Goal: Task Accomplishment & Management: Use online tool/utility

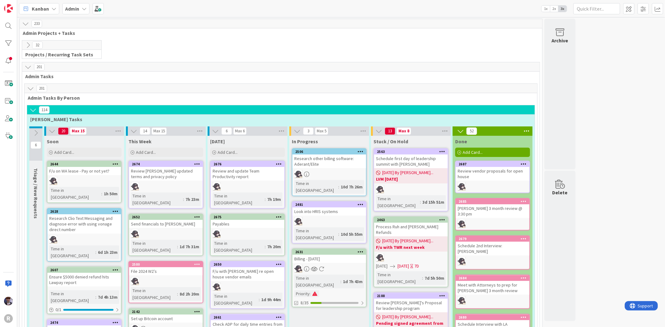
click at [71, 7] on b "Admin" at bounding box center [72, 9] width 14 height 6
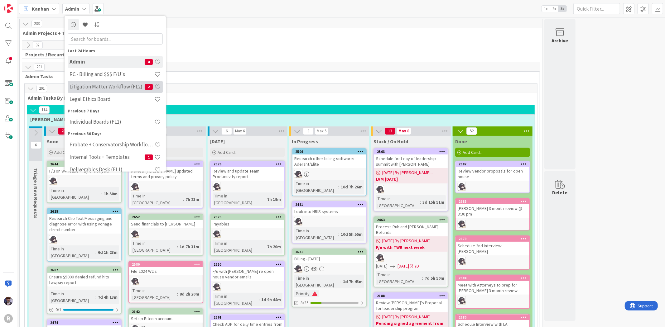
click at [92, 92] on div "Litigation Matter Workflow (FL2) 2" at bounding box center [115, 87] width 95 height 12
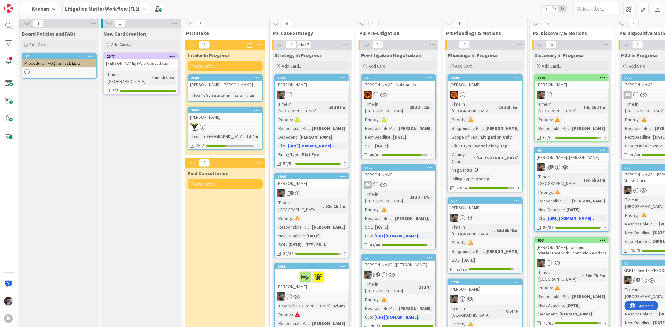
click at [214, 84] on div "[PERSON_NAME]; [PERSON_NAME]" at bounding box center [225, 85] width 74 height 8
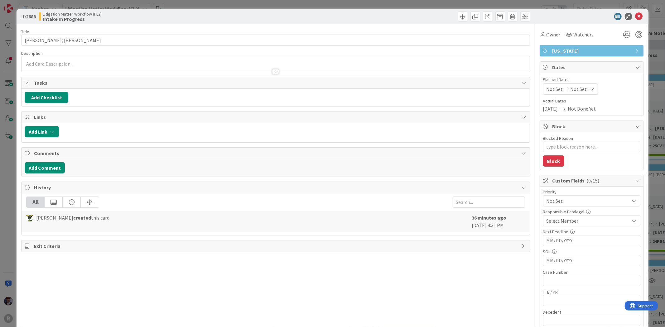
click at [13, 175] on div "ID 2688 Litigation Matter Workflow (FL2) Intake In Progress Title 14 / 128 [PER…" at bounding box center [332, 163] width 665 height 327
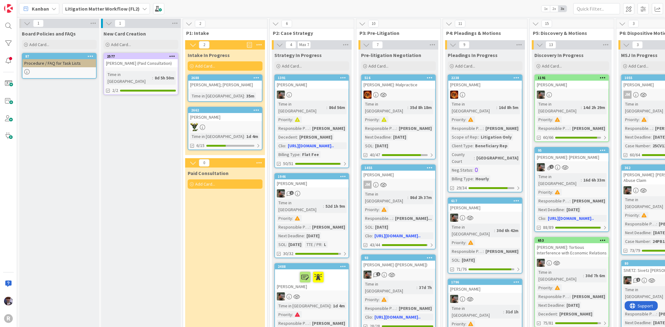
click at [231, 124] on div at bounding box center [225, 127] width 74 height 8
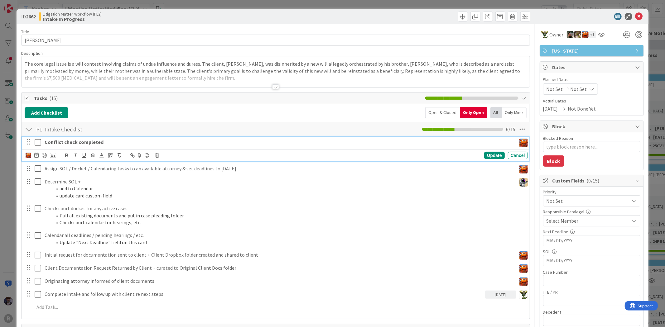
click at [39, 141] on icon at bounding box center [38, 142] width 7 height 7
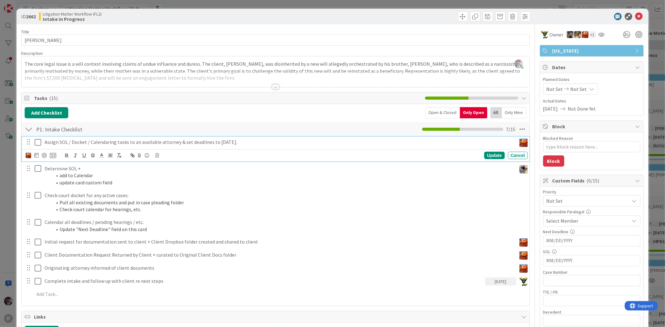
click at [67, 144] on p "Assign SOL / Docket / Calendaring tasks to an available attorney & set deadline…" at bounding box center [279, 142] width 469 height 7
click at [36, 145] on icon at bounding box center [38, 142] width 7 height 7
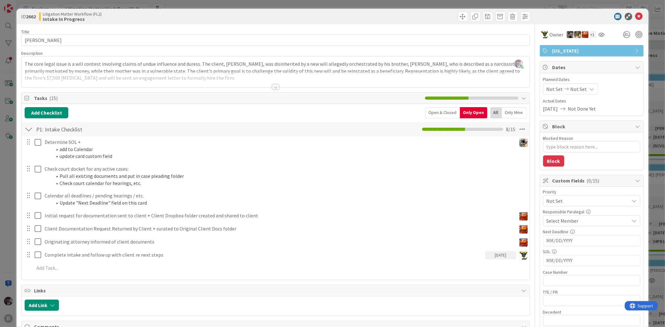
type textarea "x"
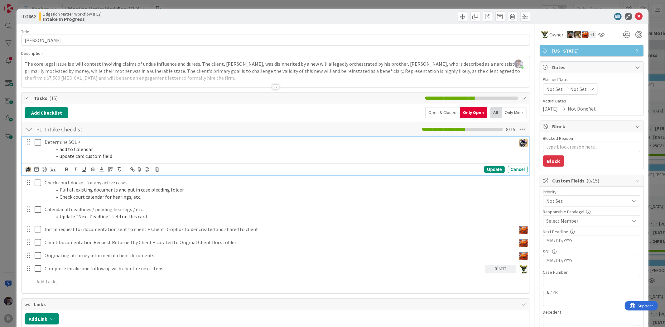
click at [54, 142] on p "Determine SOL +" at bounding box center [279, 142] width 469 height 7
click at [35, 170] on icon at bounding box center [36, 169] width 4 height 5
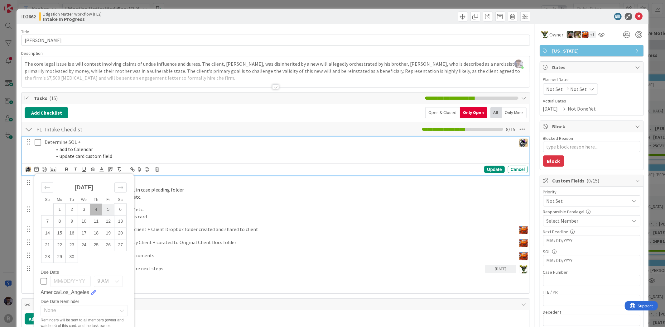
click at [104, 211] on td "5" at bounding box center [108, 210] width 12 height 12
type input "[DATE]"
click at [494, 168] on div "Update" at bounding box center [494, 169] width 20 height 7
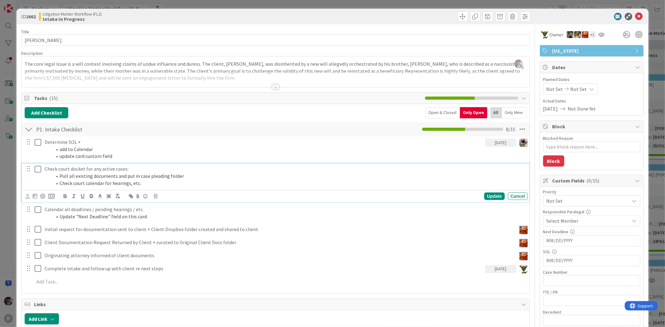
click at [152, 175] on li "Pull all existing documents and put in case pleading folder" at bounding box center [288, 176] width 473 height 7
click at [29, 196] on icon at bounding box center [28, 196] width 4 height 5
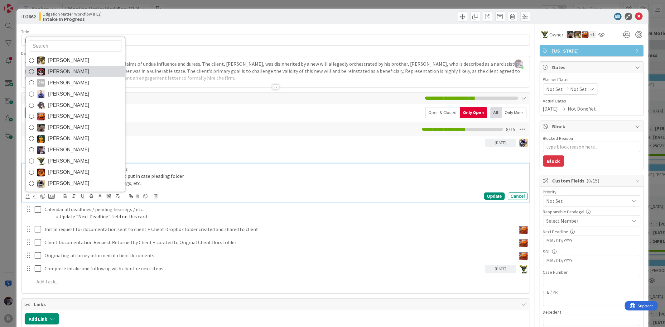
click at [71, 69] on span "[PERSON_NAME]" at bounding box center [68, 71] width 41 height 9
type textarea "x"
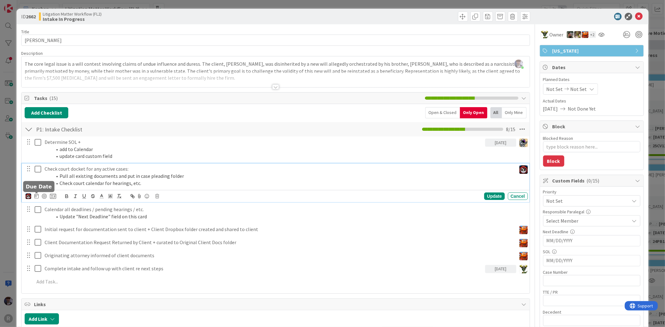
click at [36, 199] on icon at bounding box center [36, 196] width 4 height 5
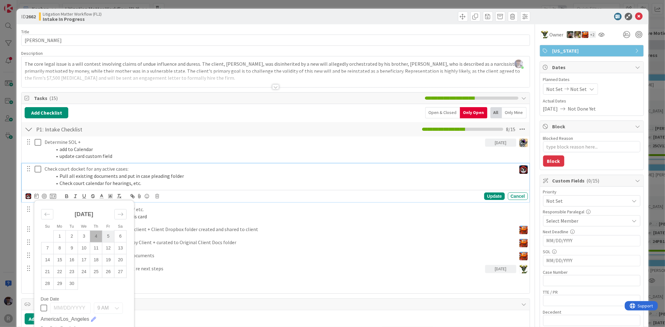
click at [109, 236] on td "5" at bounding box center [108, 237] width 12 height 12
type input "[DATE]"
click at [30, 198] on img at bounding box center [29, 197] width 6 height 6
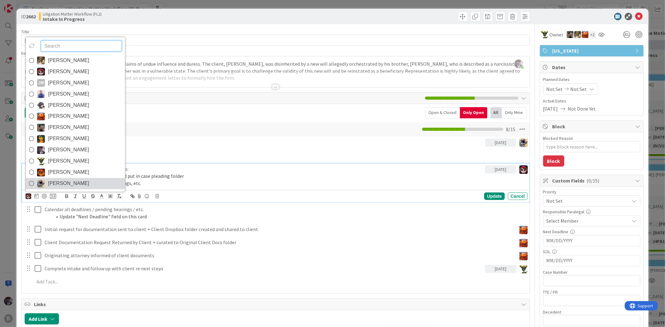
click at [51, 186] on span "[PERSON_NAME]" at bounding box center [68, 183] width 41 height 9
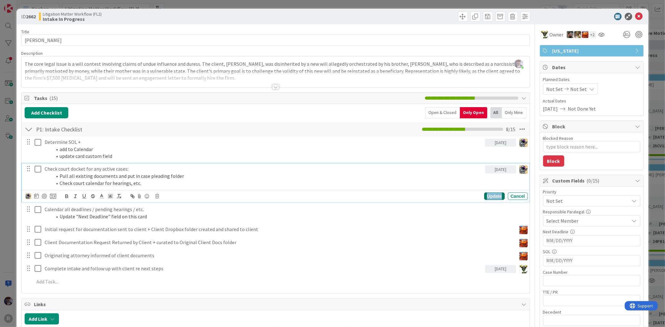
click at [488, 198] on div "Update" at bounding box center [494, 196] width 20 height 7
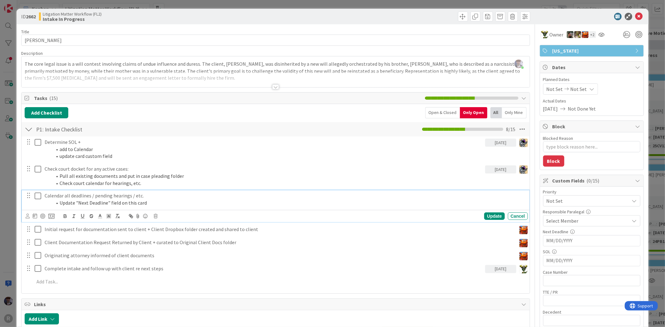
click at [160, 195] on p "Calendar all deadlines / pending hearings / etc." at bounding box center [285, 195] width 481 height 7
click at [27, 218] on icon at bounding box center [28, 216] width 4 height 5
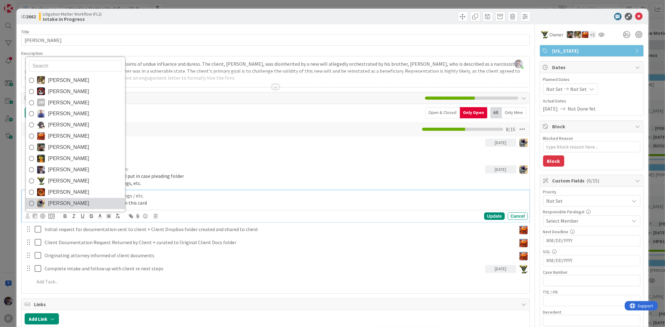
click at [46, 207] on link "[PERSON_NAME]" at bounding box center [75, 203] width 99 height 11
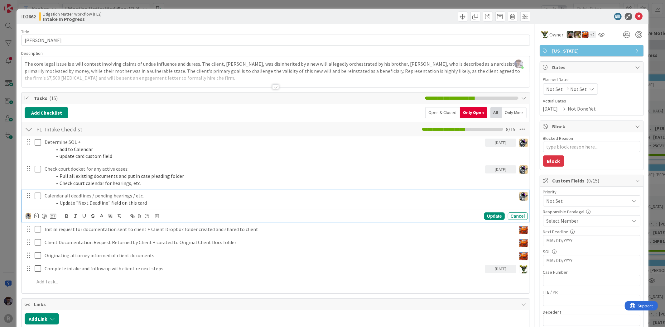
type textarea "x"
click at [37, 216] on icon at bounding box center [36, 216] width 4 height 5
click at [108, 259] on td "5" at bounding box center [108, 257] width 12 height 12
type input "[DATE]"
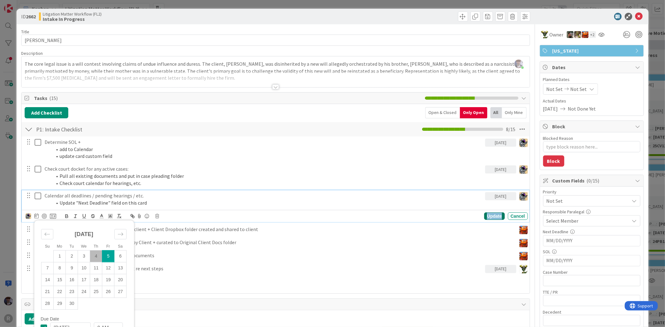
click at [484, 217] on div "Update" at bounding box center [494, 216] width 20 height 7
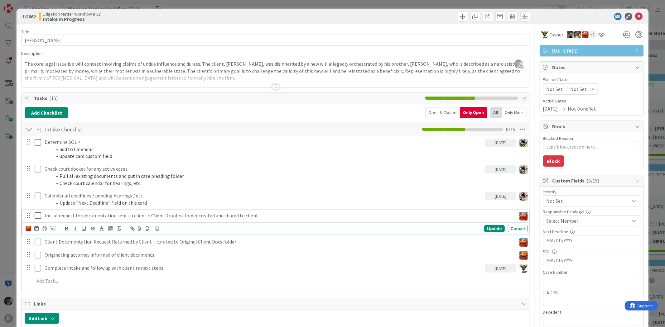
click at [148, 213] on p "Initial request for documentation sent to client + Client Dropbox folder create…" at bounding box center [279, 215] width 469 height 7
click at [28, 226] on div at bounding box center [29, 228] width 6 height 7
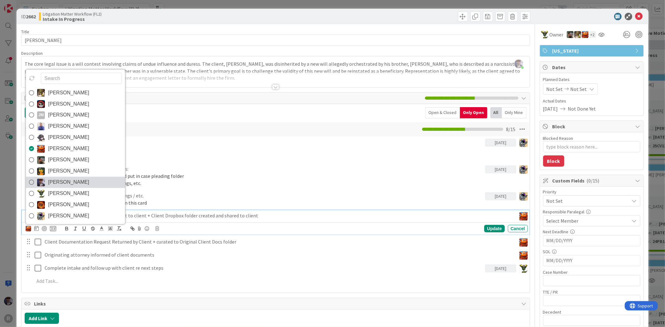
click at [62, 178] on span "[PERSON_NAME]" at bounding box center [68, 182] width 41 height 9
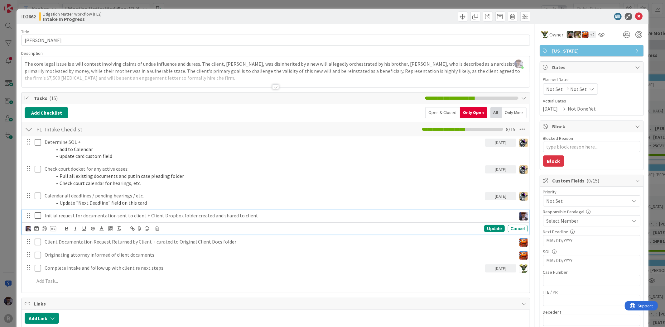
type textarea "x"
click at [35, 229] on icon at bounding box center [36, 228] width 4 height 5
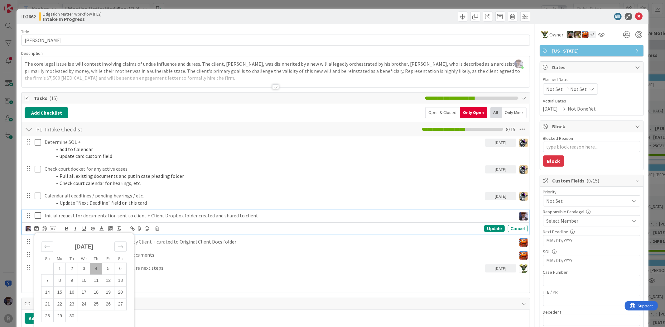
click at [100, 272] on td "4" at bounding box center [96, 270] width 12 height 12
type input "[DATE]"
click at [488, 228] on div "Update" at bounding box center [494, 228] width 20 height 7
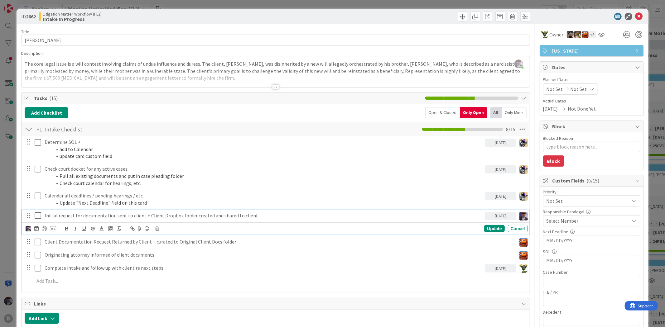
click at [39, 217] on icon at bounding box center [38, 215] width 7 height 7
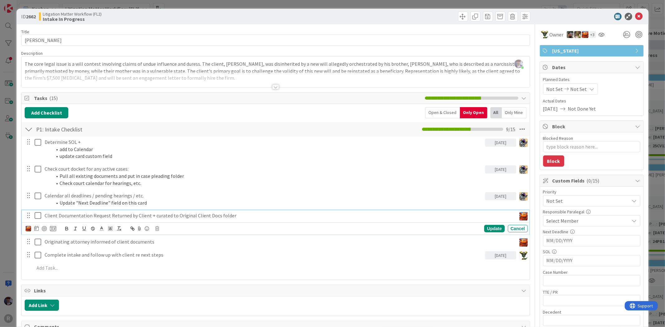
click at [70, 215] on p "Client Documentation Request Returned by Client + curated to Original Client Do…" at bounding box center [279, 215] width 469 height 7
click at [5, 253] on div "ID 2662 Litigation Matter Workflow (FL2) Intake In Progress Title 14 / 128 [PER…" at bounding box center [332, 163] width 665 height 327
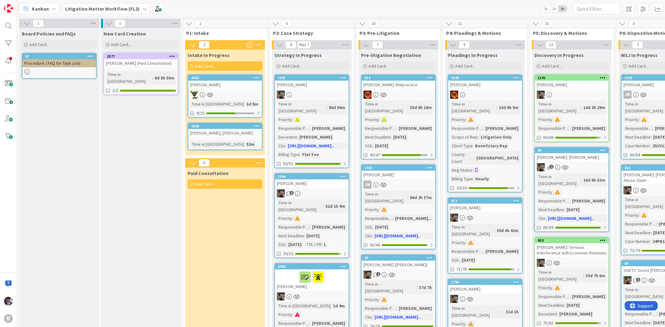
click at [232, 133] on div "[PERSON_NAME]; [PERSON_NAME]" at bounding box center [225, 133] width 74 height 8
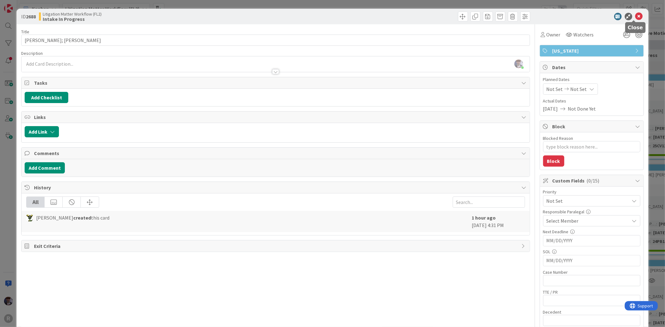
click at [637, 14] on icon at bounding box center [639, 16] width 7 height 7
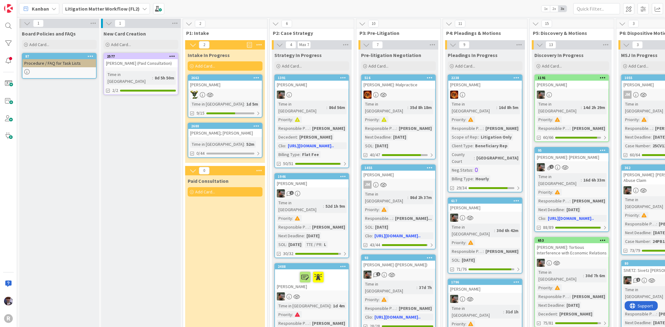
click at [211, 129] on div "[PERSON_NAME]; [PERSON_NAME]" at bounding box center [225, 133] width 74 height 8
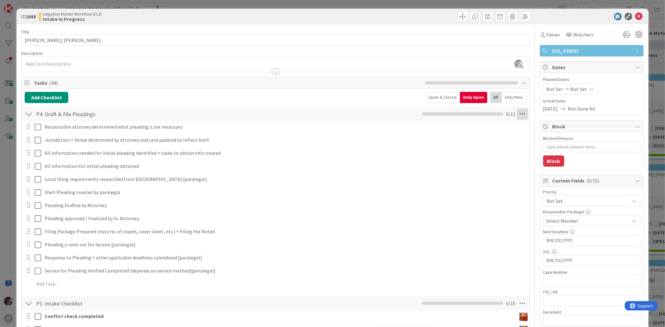
click at [519, 114] on icon at bounding box center [522, 114] width 11 height 11
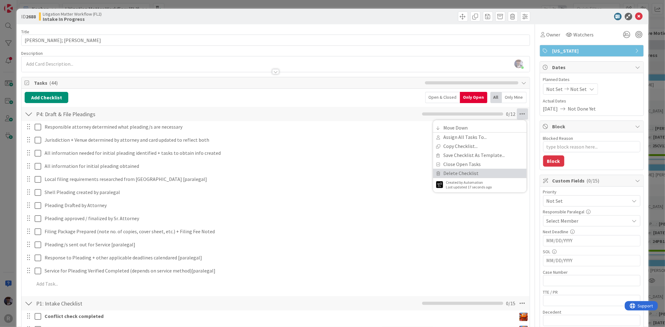
click at [453, 175] on link "Delete Checklist" at bounding box center [480, 173] width 94 height 9
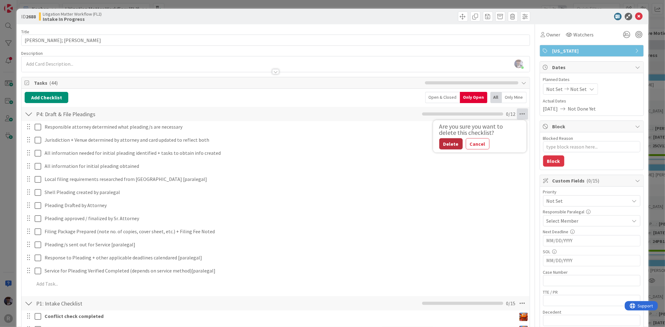
click at [446, 142] on button "Delete" at bounding box center [450, 143] width 23 height 11
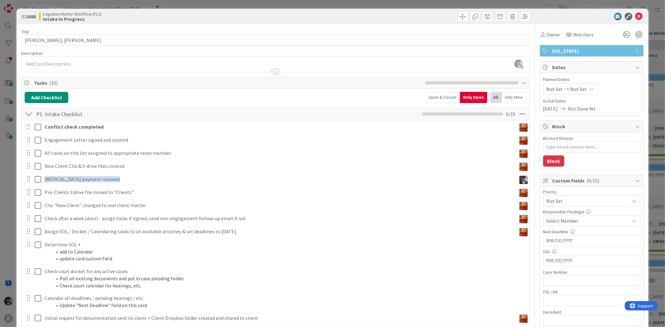
click at [636, 15] on icon at bounding box center [639, 16] width 7 height 7
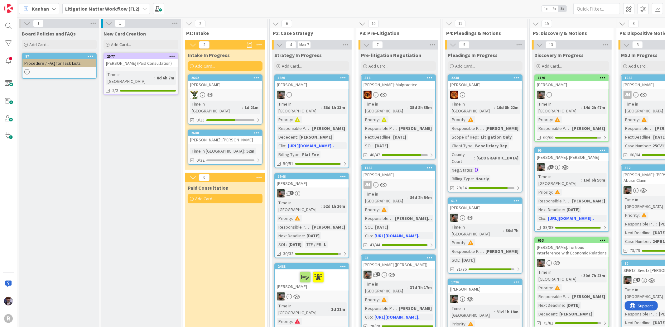
click at [213, 130] on div "2688" at bounding box center [225, 133] width 74 height 6
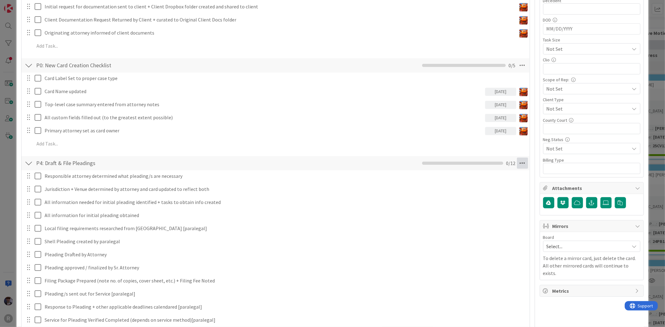
click at [519, 164] on icon at bounding box center [522, 163] width 11 height 11
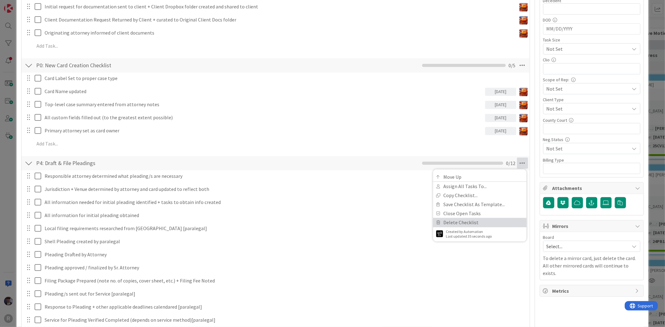
click at [455, 222] on link "Delete Checklist" at bounding box center [480, 222] width 94 height 9
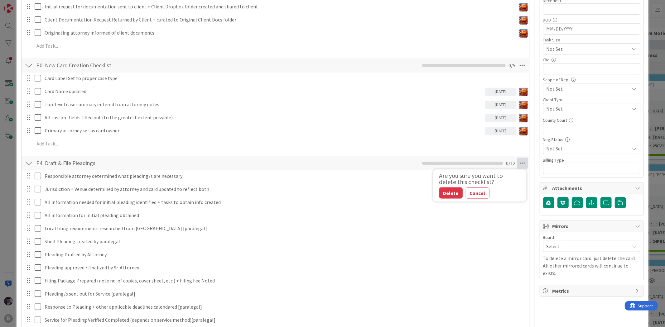
click at [453, 200] on div "Are you sure you want to delete this checklist? Delete Cancel" at bounding box center [480, 186] width 94 height 32
click at [448, 196] on button "Delete" at bounding box center [450, 193] width 23 height 11
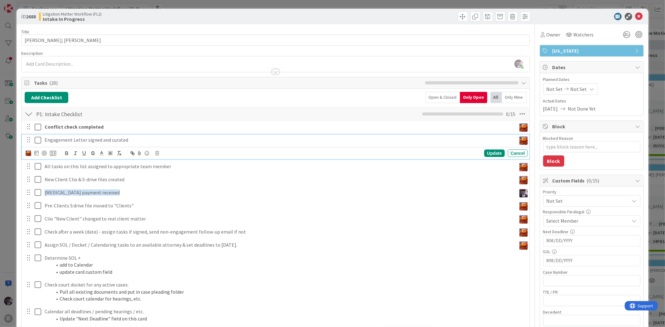
click at [47, 138] on p "Engagement Letter signed and curated" at bounding box center [279, 140] width 469 height 7
click at [30, 151] on img at bounding box center [29, 154] width 6 height 6
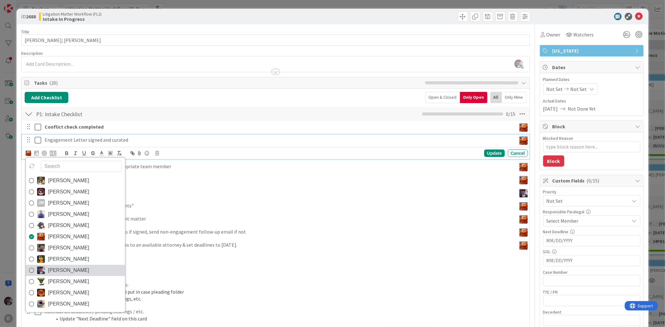
click at [61, 269] on span "[PERSON_NAME]" at bounding box center [68, 270] width 41 height 9
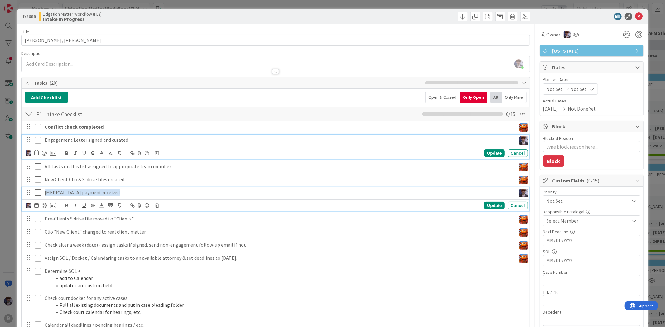
click at [41, 190] on icon at bounding box center [38, 192] width 7 height 7
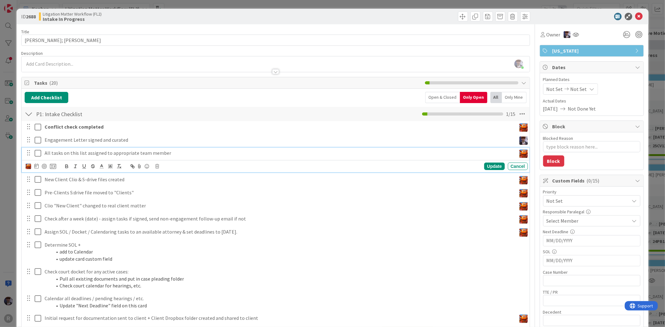
click at [54, 150] on p "All tasks on this list assigned to appropriate team member" at bounding box center [279, 153] width 469 height 7
click at [28, 167] on img at bounding box center [29, 167] width 6 height 6
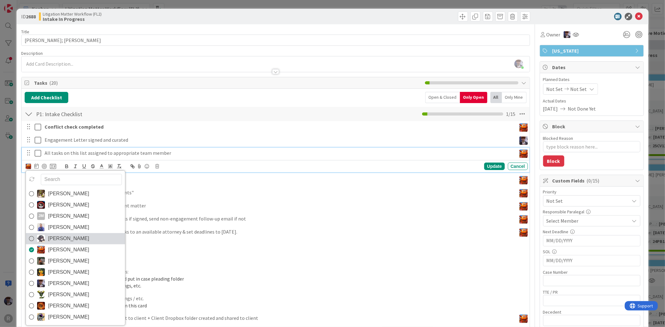
click at [55, 241] on span "[PERSON_NAME]" at bounding box center [68, 238] width 41 height 9
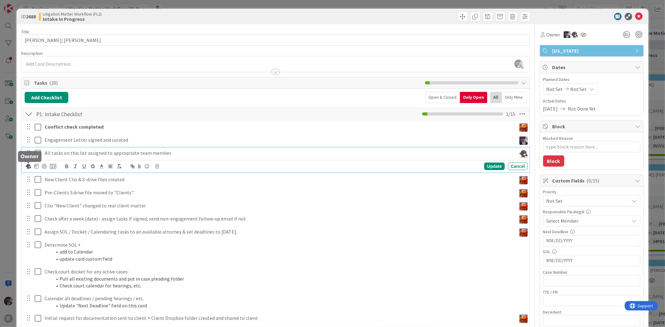
click at [27, 167] on img at bounding box center [29, 167] width 6 height 6
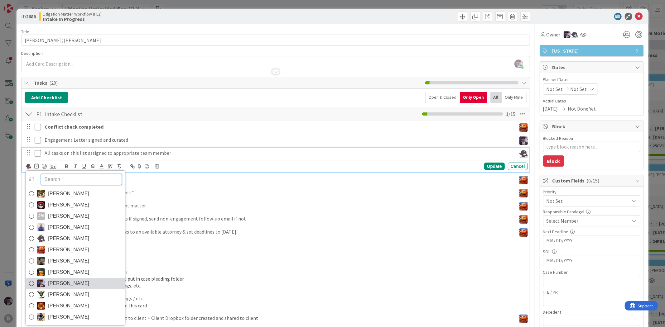
click at [59, 281] on span "[PERSON_NAME]" at bounding box center [68, 283] width 41 height 9
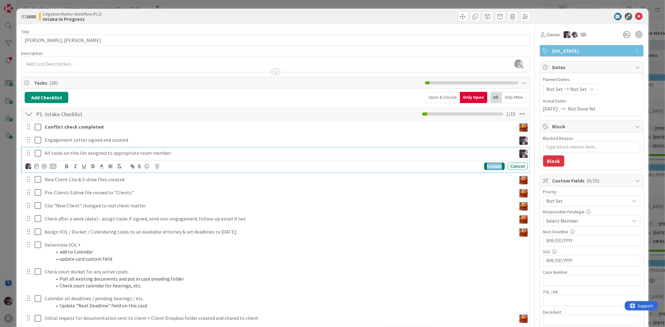
click at [487, 163] on div "Update" at bounding box center [494, 166] width 20 height 7
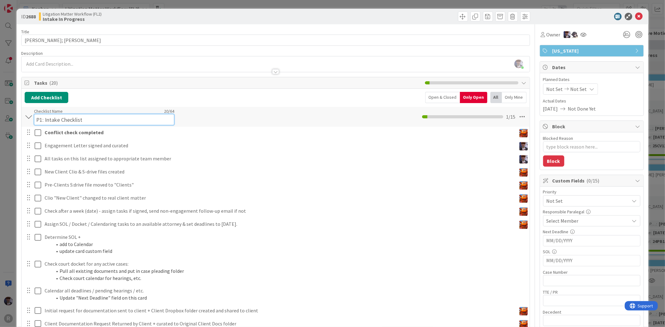
click at [98, 120] on input "P1: Intake Checklist" at bounding box center [104, 119] width 140 height 11
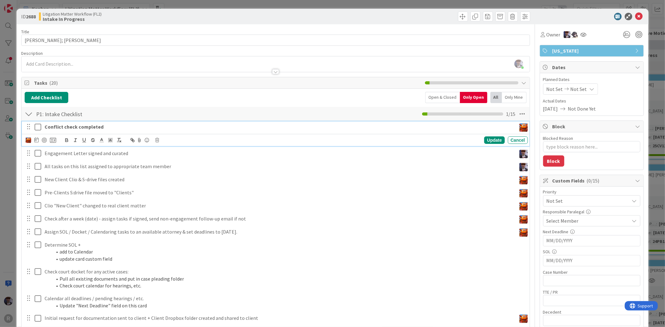
click at [77, 127] on div "Conflict check completed Update Cancel Engagement Letter signed and curated [PE…" at bounding box center [276, 243] width 502 height 245
click at [27, 139] on img at bounding box center [29, 141] width 6 height 6
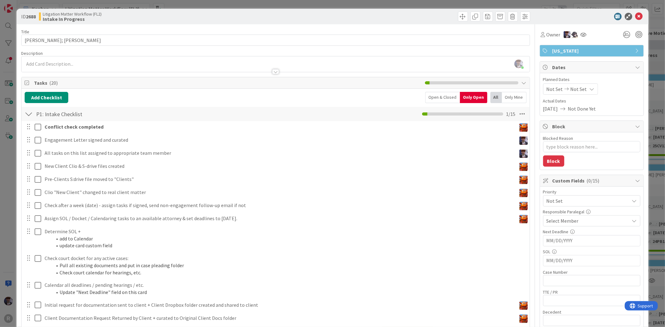
click at [0, 0] on span "[PERSON_NAME]" at bounding box center [0, 0] width 0 height 0
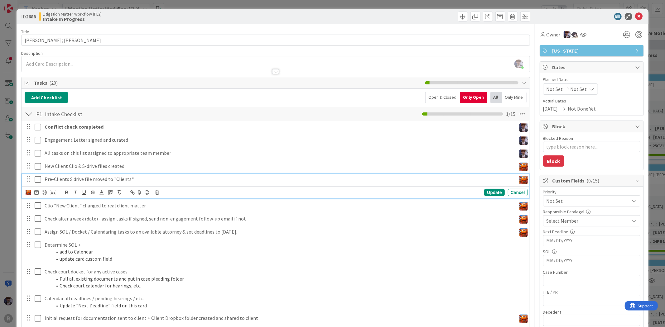
click at [128, 178] on p "Pre-Clients S:drive file moved to "Clients"" at bounding box center [279, 179] width 469 height 7
drag, startPoint x: 27, startPoint y: 190, endPoint x: 30, endPoint y: 189, distance: 3.3
click at [28, 192] on img at bounding box center [29, 193] width 6 height 6
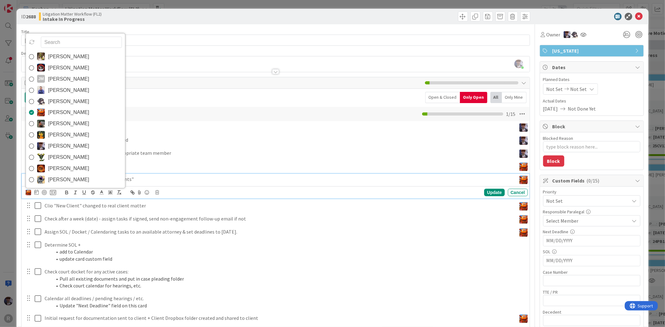
click at [68, 145] on span "[PERSON_NAME]" at bounding box center [68, 146] width 41 height 9
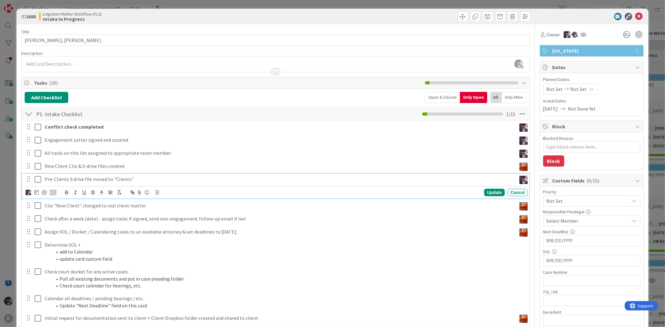
click at [66, 177] on p "Pre-Clients S:drive file moved to "Clients"" at bounding box center [279, 179] width 469 height 7
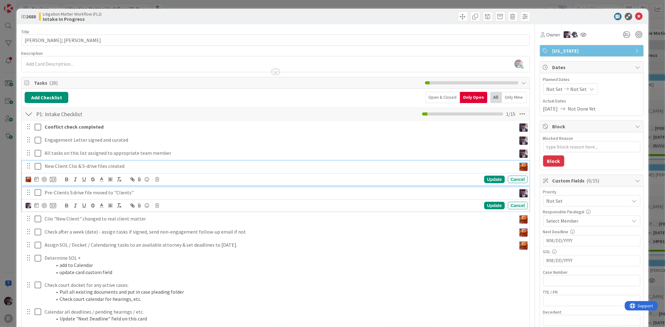
click at [74, 167] on p "New Client Clio & S-drive files created" at bounding box center [279, 166] width 469 height 7
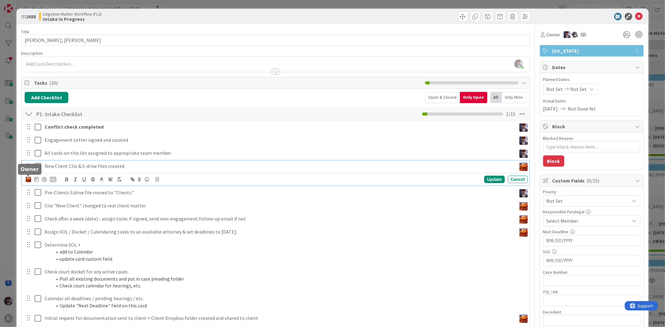
click at [27, 178] on img at bounding box center [29, 180] width 6 height 6
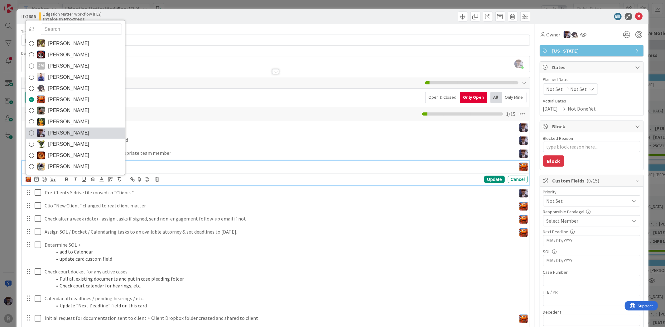
click at [56, 132] on span "[PERSON_NAME]" at bounding box center [68, 132] width 41 height 9
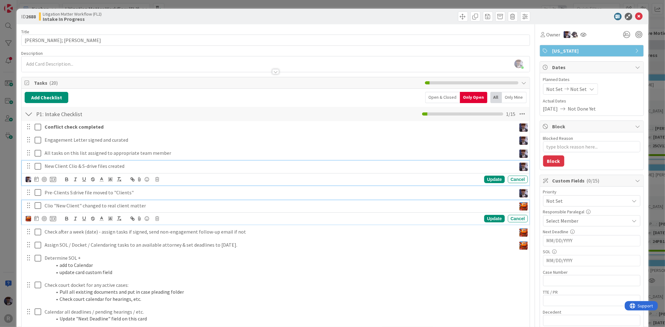
click at [57, 208] on p "Clio "New Client" changed to real client matter" at bounding box center [279, 205] width 469 height 7
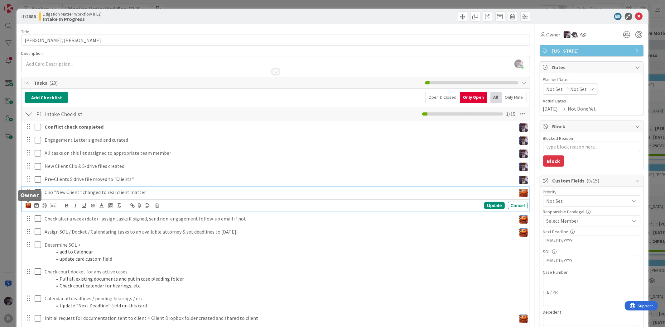
click at [27, 205] on img at bounding box center [29, 206] width 6 height 6
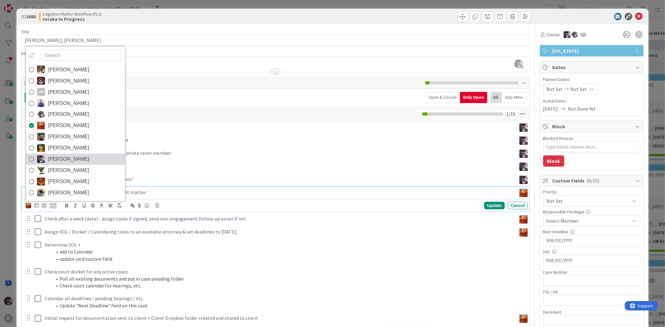
click at [56, 161] on span "[PERSON_NAME]" at bounding box center [68, 159] width 41 height 9
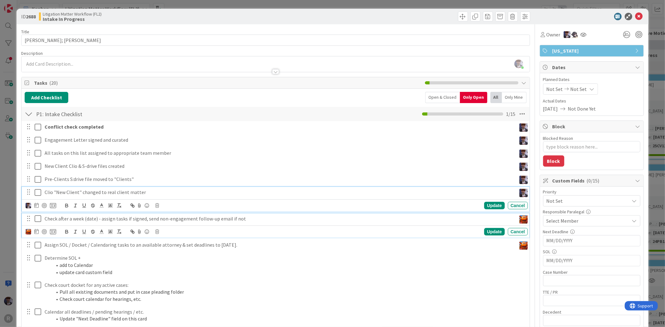
click at [56, 217] on p "Check after a week (date) - assign tasks if signed, send non-engagement follow-…" at bounding box center [279, 219] width 469 height 7
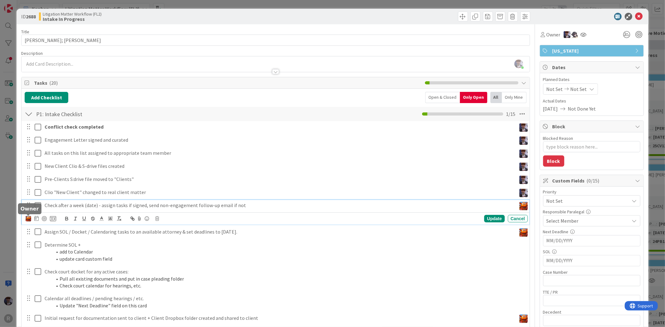
click at [29, 217] on img at bounding box center [29, 219] width 6 height 6
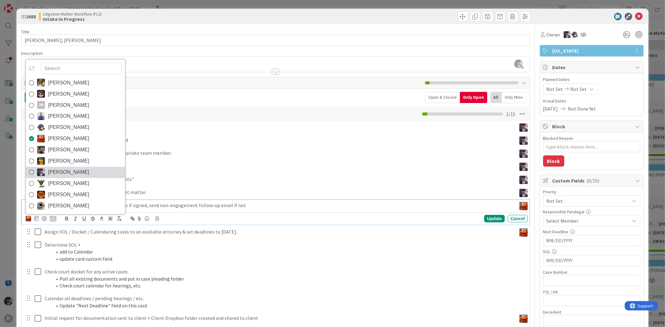
click at [80, 172] on span "[PERSON_NAME]" at bounding box center [68, 172] width 41 height 9
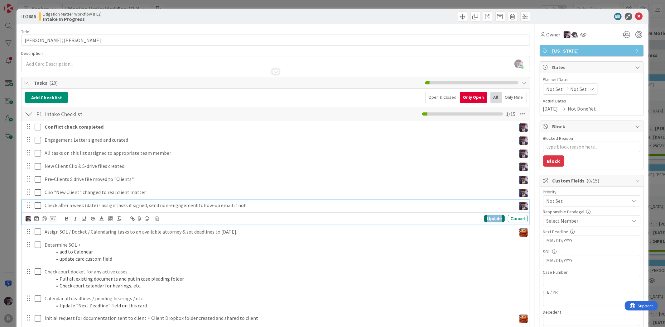
click at [493, 218] on div "Update" at bounding box center [494, 218] width 20 height 7
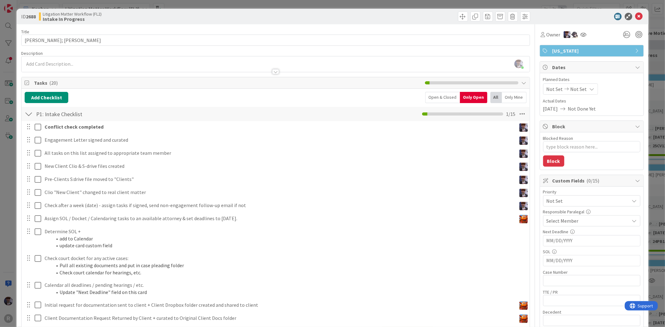
click at [647, 85] on div "ID 2688 Litigation Matter Workflow (FL2) Intake In Progress Title 14 / 128 [PER…" at bounding box center [332, 163] width 665 height 327
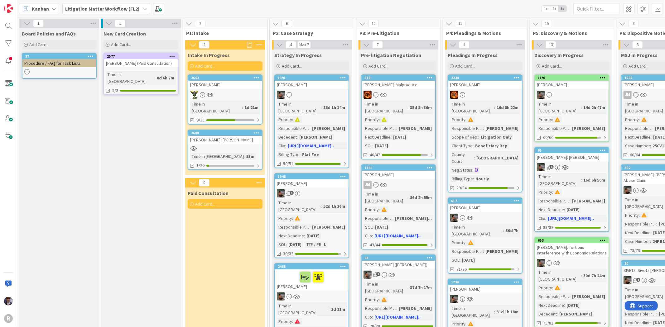
click at [218, 136] on div "[PERSON_NAME]; [PERSON_NAME]" at bounding box center [225, 140] width 74 height 8
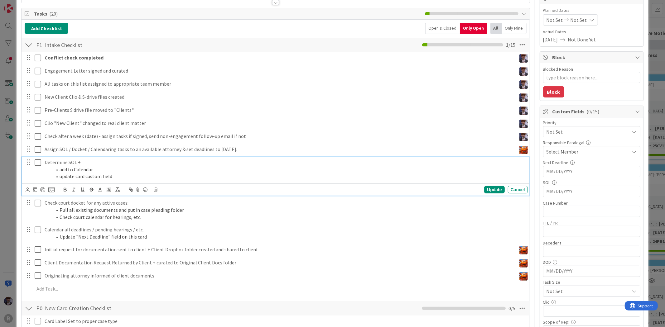
click at [62, 164] on p "Determine SOL +" at bounding box center [285, 162] width 481 height 7
click at [27, 189] on icon at bounding box center [28, 190] width 4 height 5
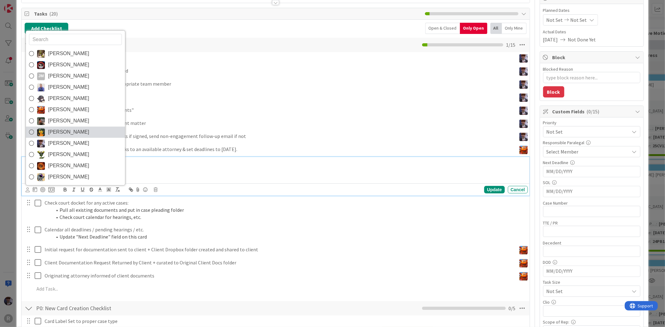
click at [68, 132] on span "[PERSON_NAME]" at bounding box center [68, 132] width 41 height 9
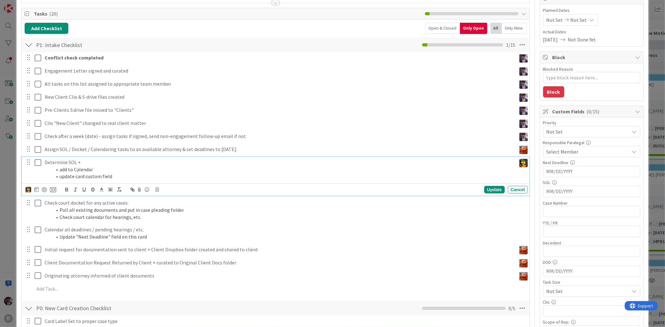
type textarea "x"
click at [38, 190] on icon at bounding box center [36, 189] width 4 height 5
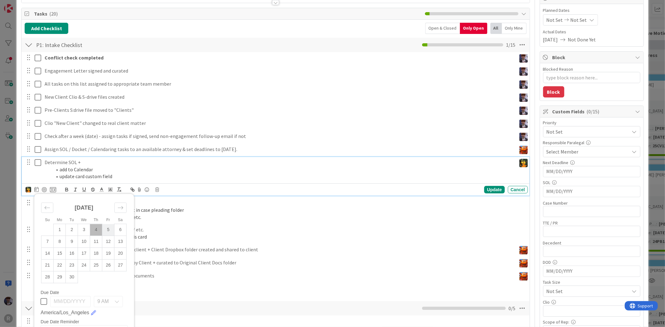
click at [110, 231] on td "5" at bounding box center [108, 230] width 12 height 12
type input "[DATE]"
click at [490, 191] on div "Update" at bounding box center [494, 189] width 20 height 7
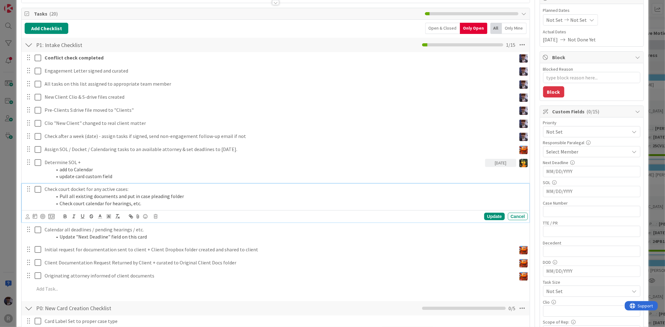
click at [86, 196] on li "Pull all existing documents and put in case pleading folder" at bounding box center [288, 196] width 473 height 7
click at [27, 218] on icon at bounding box center [28, 217] width 4 height 5
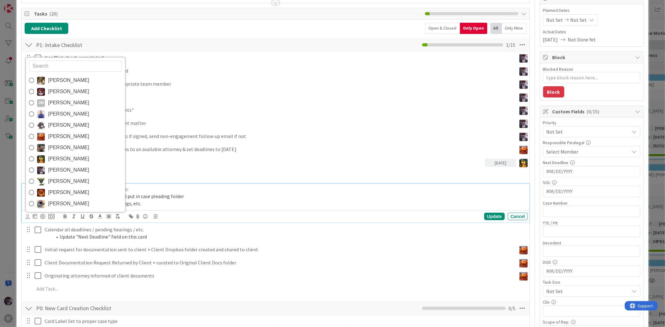
drag, startPoint x: 74, startPoint y: 92, endPoint x: 70, endPoint y: 109, distance: 17.9
click at [74, 92] on span "[PERSON_NAME]" at bounding box center [68, 91] width 41 height 9
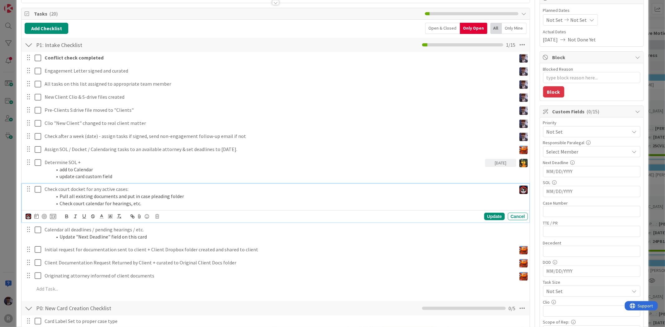
type textarea "x"
click at [35, 216] on icon at bounding box center [36, 216] width 4 height 5
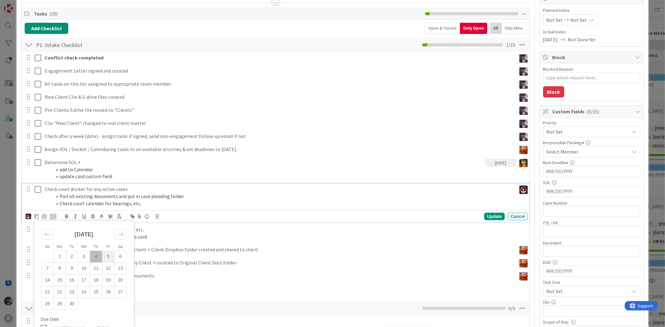
click at [107, 256] on td "5" at bounding box center [108, 257] width 12 height 12
type input "[DATE]"
click at [489, 214] on div "Update" at bounding box center [494, 216] width 20 height 7
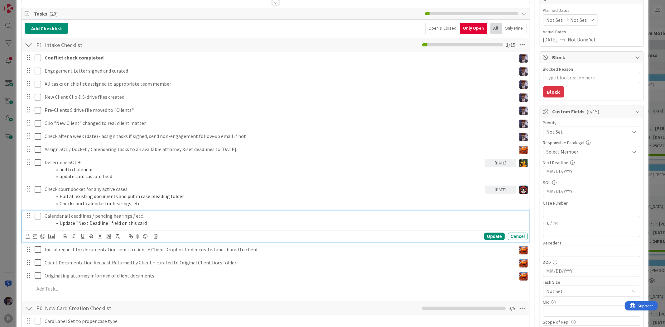
click at [116, 219] on p "Calendar all deadlines / pending hearings / etc." at bounding box center [285, 216] width 481 height 7
click at [25, 238] on div "Update Cancel" at bounding box center [275, 236] width 507 height 12
click at [26, 236] on icon at bounding box center [28, 236] width 4 height 5
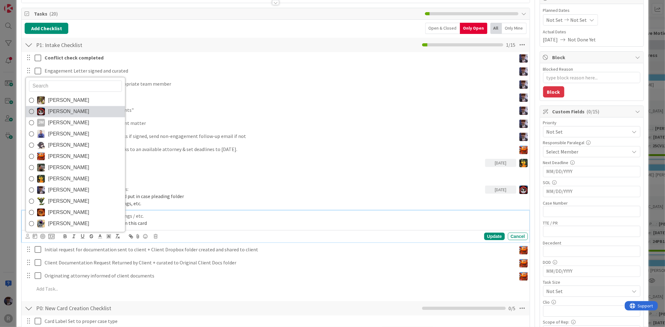
click at [80, 112] on span "[PERSON_NAME]" at bounding box center [68, 111] width 41 height 9
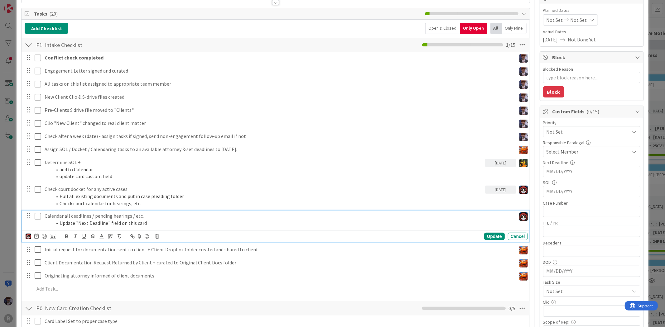
type textarea "x"
click at [35, 237] on icon at bounding box center [36, 236] width 4 height 5
click at [106, 278] on td "5" at bounding box center [108, 277] width 12 height 12
type input "[DATE]"
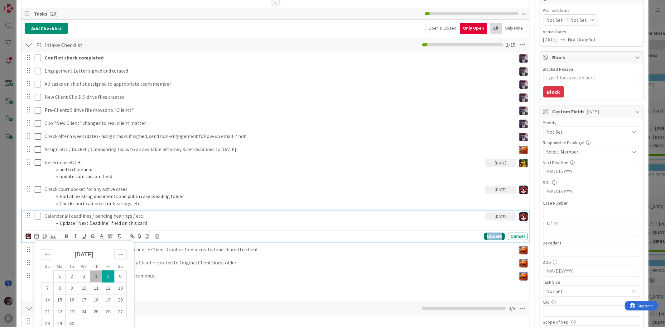
click at [486, 235] on div "Update" at bounding box center [494, 236] width 20 height 7
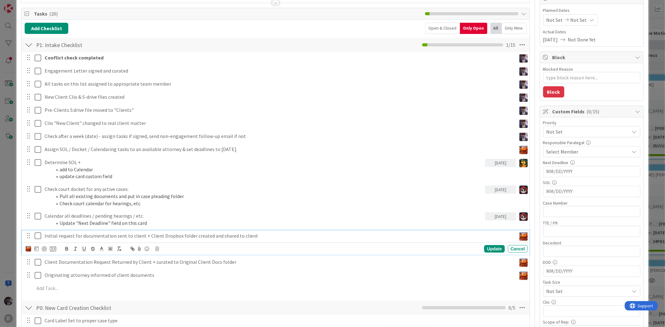
click at [114, 238] on p "Initial request for documentation sent to client + Client Dropbox folder create…" at bounding box center [279, 236] width 469 height 7
click at [27, 251] on img at bounding box center [29, 249] width 6 height 6
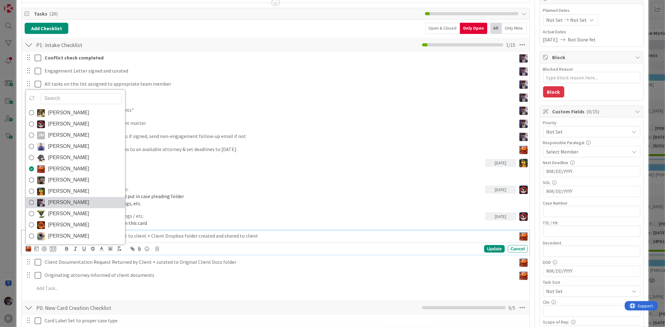
click at [57, 203] on span "[PERSON_NAME]" at bounding box center [68, 202] width 41 height 9
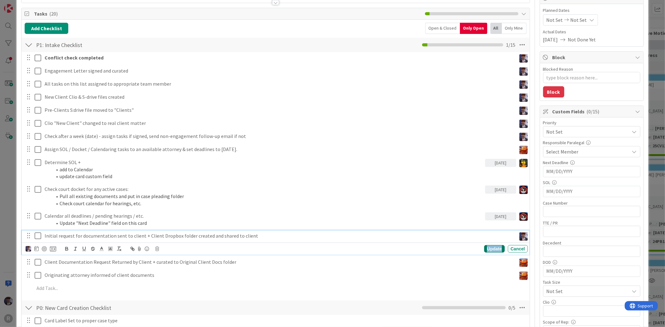
click at [486, 248] on div "Update" at bounding box center [494, 248] width 20 height 7
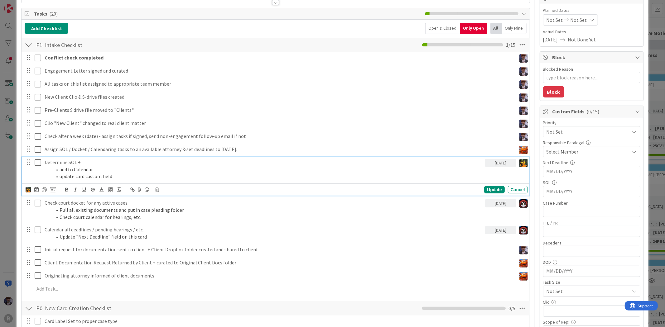
click at [69, 163] on p "Determine SOL +" at bounding box center [264, 162] width 438 height 7
click at [28, 190] on img at bounding box center [29, 190] width 6 height 6
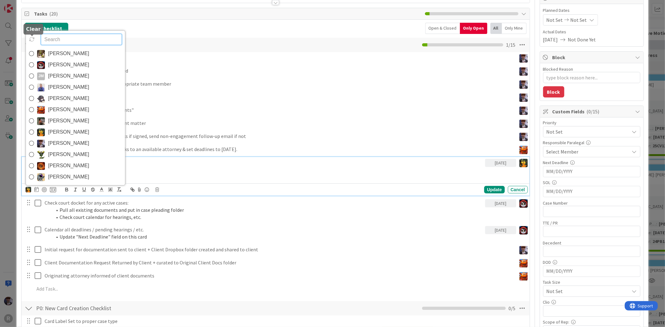
click at [29, 39] on icon at bounding box center [32, 39] width 6 height 6
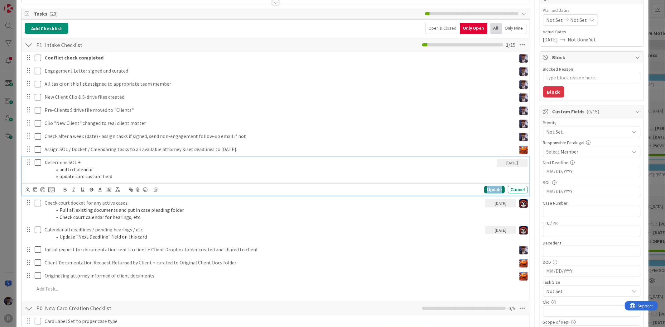
click at [484, 189] on div "Update" at bounding box center [494, 189] width 20 height 7
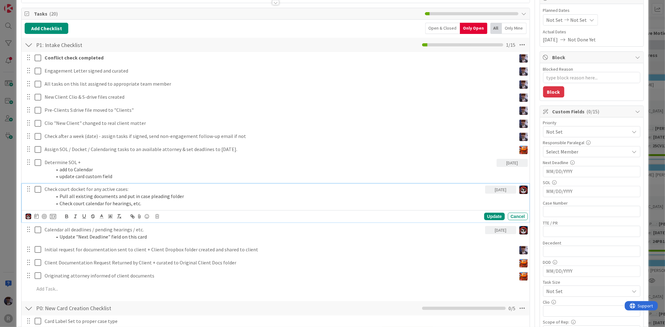
click at [97, 191] on p "Check court docket for any active cases:" at bounding box center [264, 189] width 438 height 7
click at [29, 217] on img at bounding box center [29, 217] width 6 height 6
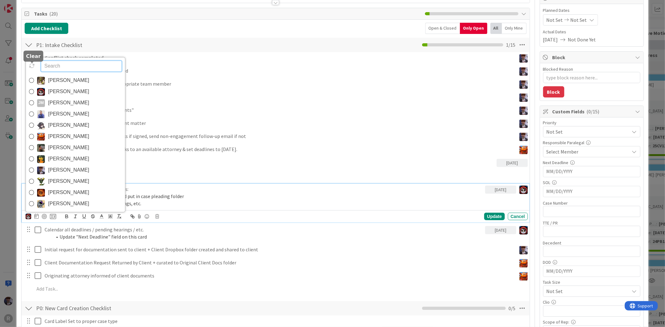
click at [32, 66] on icon at bounding box center [32, 66] width 6 height 6
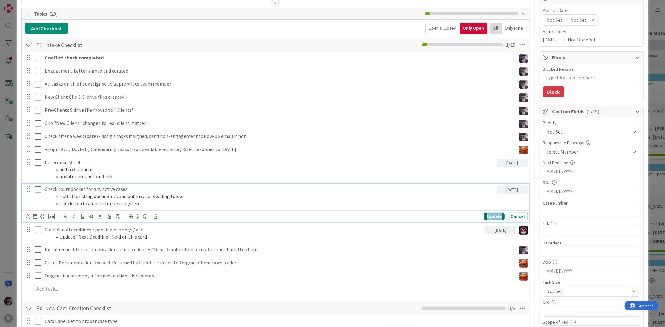
click at [484, 217] on div "Update" at bounding box center [494, 216] width 20 height 7
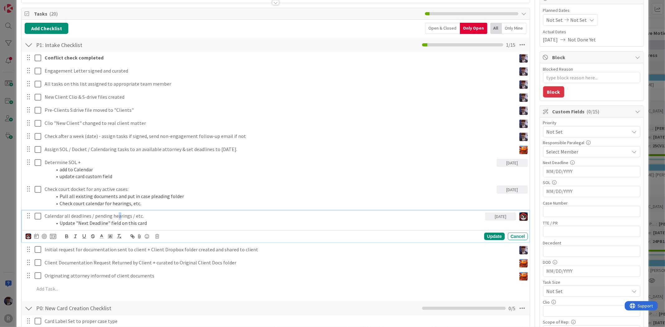
click at [119, 217] on p "Calendar all deadlines / pending hearings / etc." at bounding box center [264, 216] width 438 height 7
click at [26, 236] on img at bounding box center [29, 237] width 6 height 6
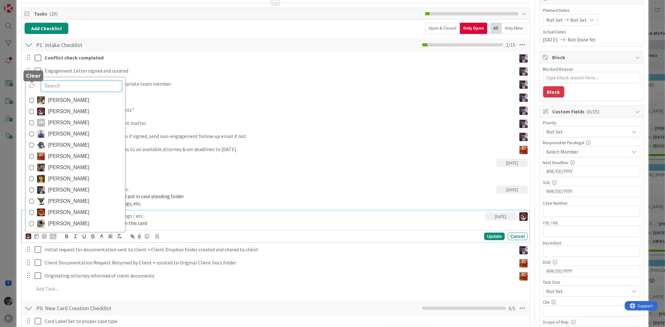
click at [31, 87] on icon at bounding box center [32, 86] width 6 height 6
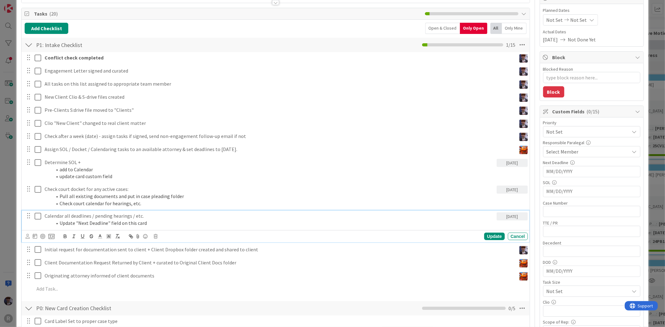
type textarea "x"
click at [485, 237] on div "Update" at bounding box center [494, 236] width 20 height 7
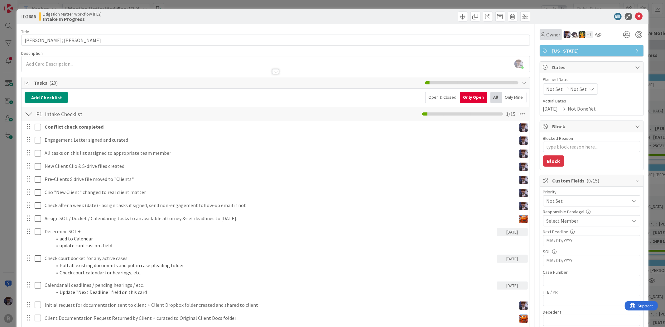
click at [541, 31] on div "Owner" at bounding box center [551, 34] width 20 height 7
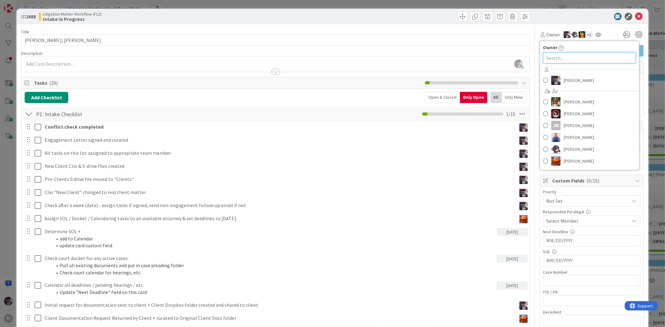
click at [563, 61] on input "text" at bounding box center [589, 57] width 93 height 11
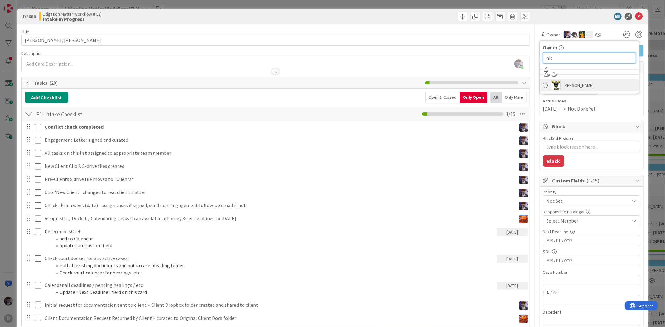
type input "nic"
click at [554, 86] on img at bounding box center [555, 85] width 9 height 9
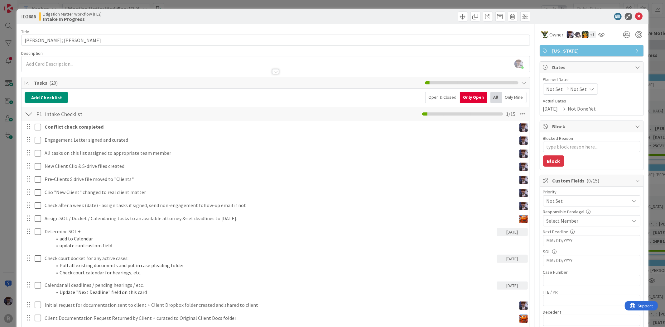
click at [654, 33] on div "ID 2688 Litigation Matter Workflow (FL2) Intake In Progress Title 14 / 128 [PER…" at bounding box center [332, 163] width 665 height 327
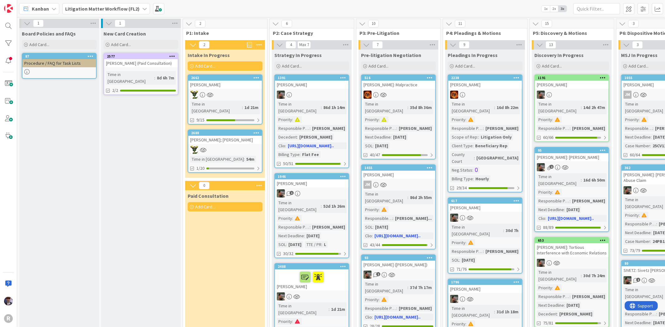
click at [221, 83] on div "[PERSON_NAME]" at bounding box center [225, 85] width 74 height 8
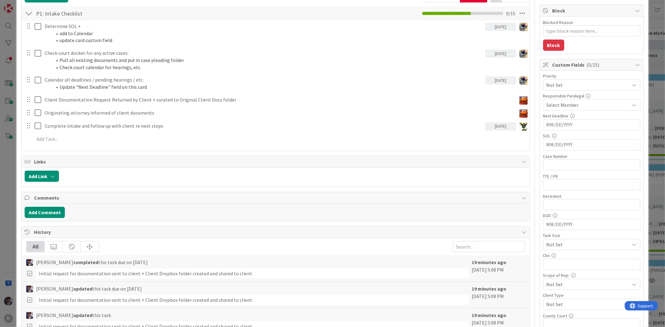
scroll to position [104, 0]
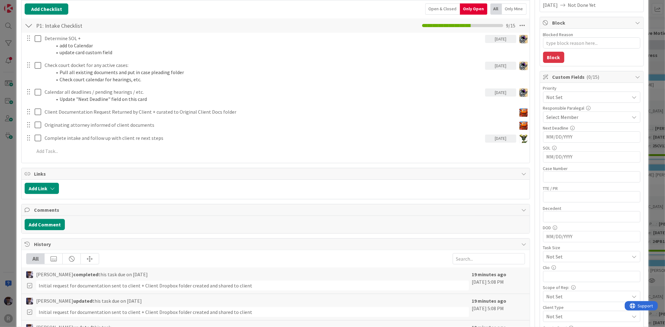
click at [571, 99] on span "Not Set" at bounding box center [587, 97] width 80 height 9
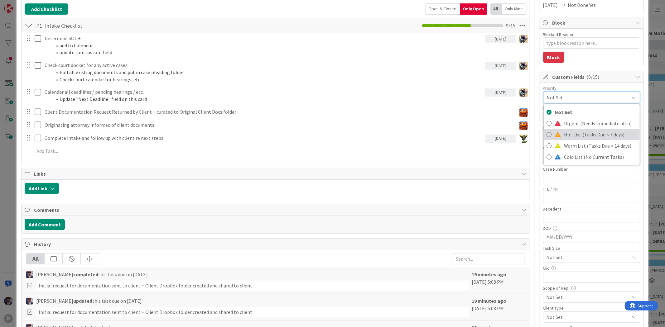
click at [569, 135] on span "Hot List (Tasks Due < 7 days)" at bounding box center [600, 134] width 72 height 9
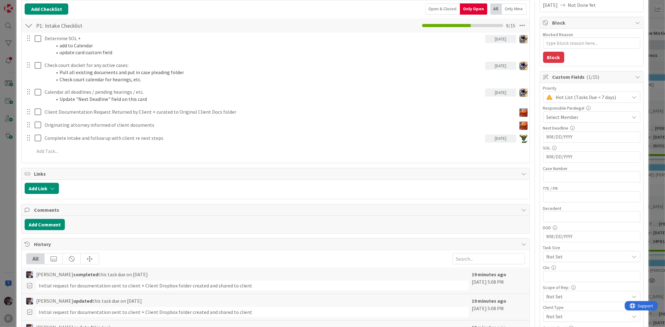
click at [575, 119] on div "Select Member" at bounding box center [588, 117] width 83 height 7
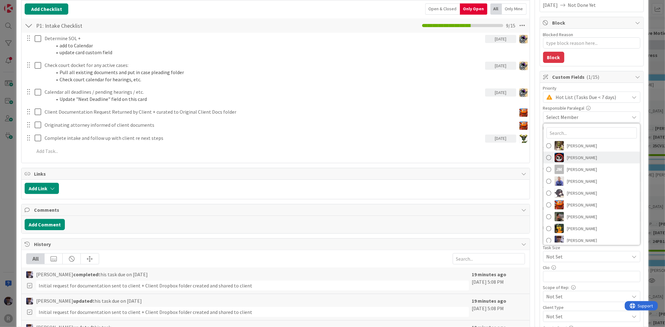
click at [576, 158] on span "[PERSON_NAME]" at bounding box center [582, 157] width 30 height 9
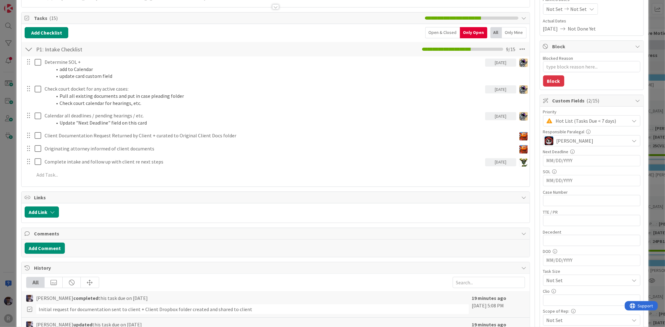
scroll to position [0, 0]
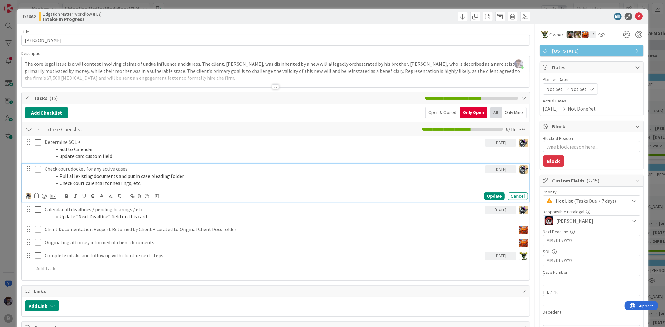
click at [73, 171] on p "Check court docket for any active cases:" at bounding box center [264, 169] width 438 height 7
click at [29, 196] on img at bounding box center [29, 197] width 6 height 6
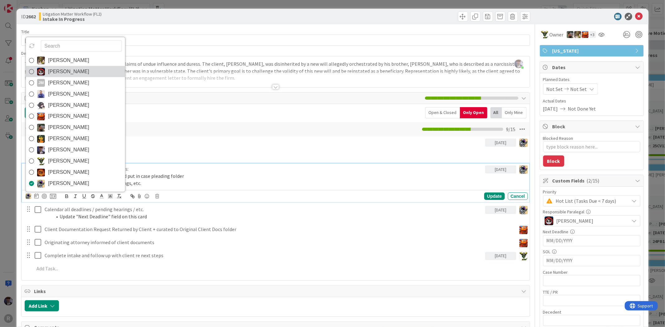
click at [61, 69] on span "[PERSON_NAME]" at bounding box center [68, 71] width 41 height 9
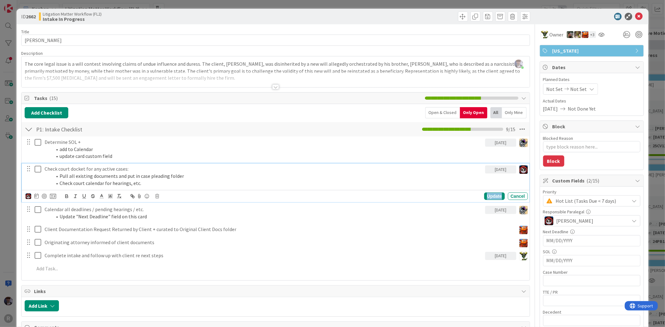
click at [491, 197] on div "Update" at bounding box center [494, 196] width 20 height 7
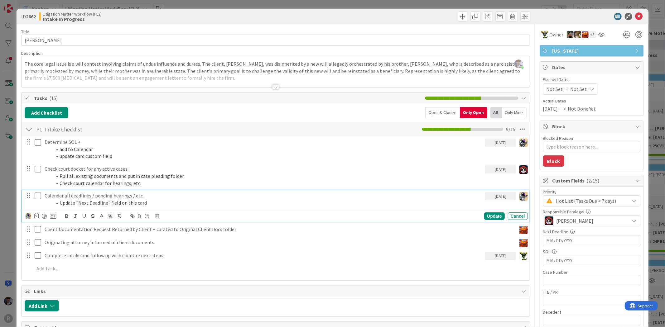
click at [129, 202] on li "Update "Next Deadline" field on this card" at bounding box center [267, 203] width 431 height 7
click at [38, 215] on icon at bounding box center [36, 216] width 4 height 5
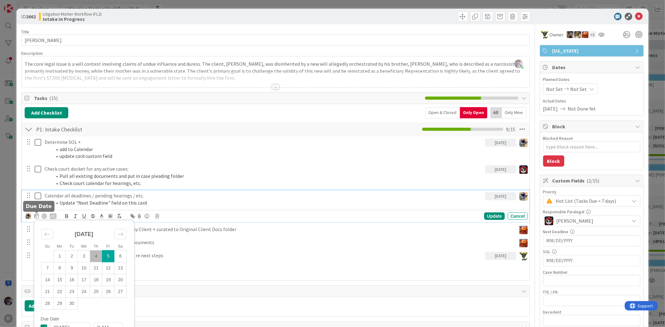
click at [31, 217] on div "Su Mo Tu We Th Fr Sa [DATE] 1 2 3 4 5 6 7 8 9 10 11 12 13 14 15 16 17 18 19 20 …" at bounding box center [41, 216] width 31 height 7
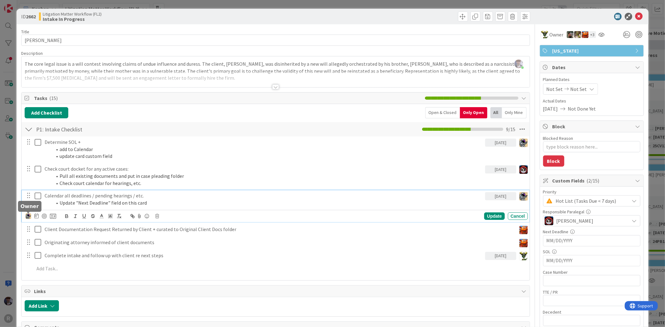
click at [30, 217] on img at bounding box center [29, 217] width 6 height 6
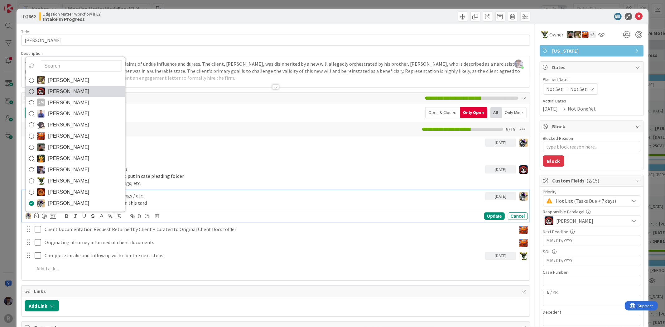
click at [69, 90] on span "[PERSON_NAME]" at bounding box center [68, 91] width 41 height 9
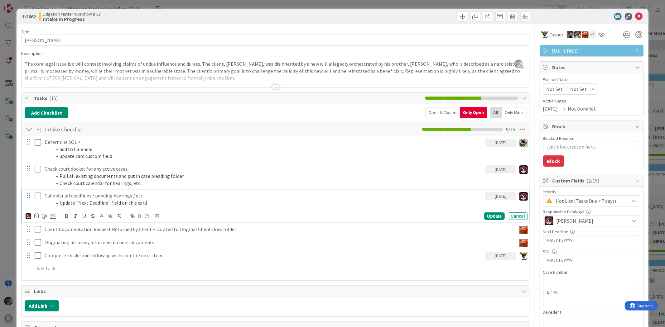
type textarea "x"
click at [492, 214] on div "Update" at bounding box center [494, 216] width 20 height 7
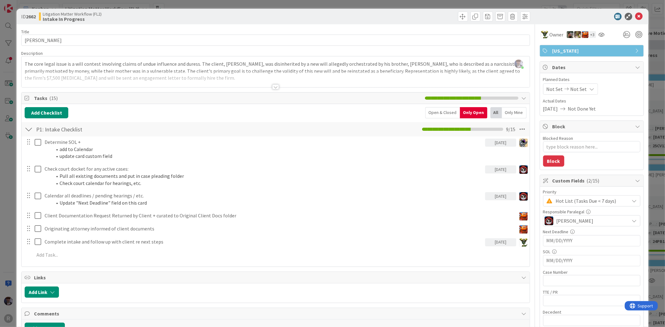
click at [650, 92] on div "ID 2662 Litigation Matter Workflow (FL2) Intake In Progress Title 14 / 128 [PER…" at bounding box center [332, 163] width 665 height 327
